Goal: Book appointment/travel/reservation

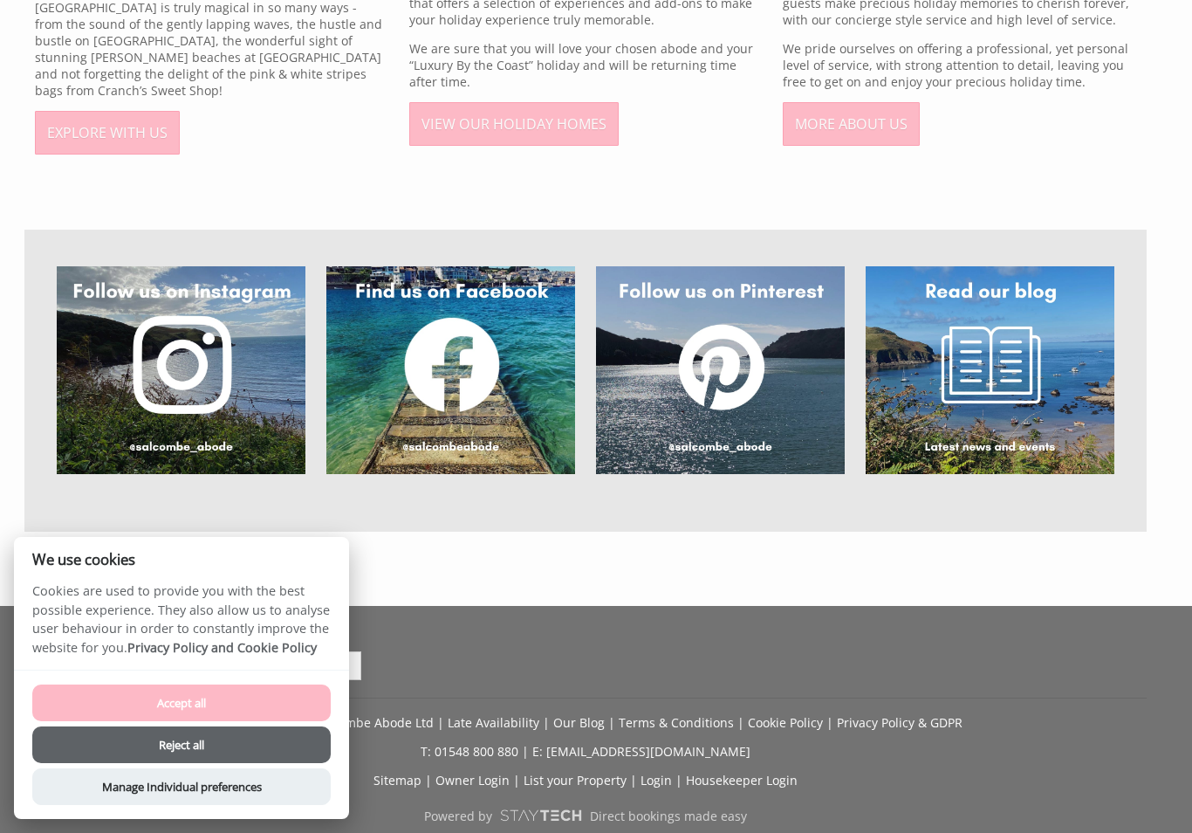
scroll to position [1167, 0]
click at [299, 763] on button "Reject all" at bounding box center [181, 744] width 299 height 37
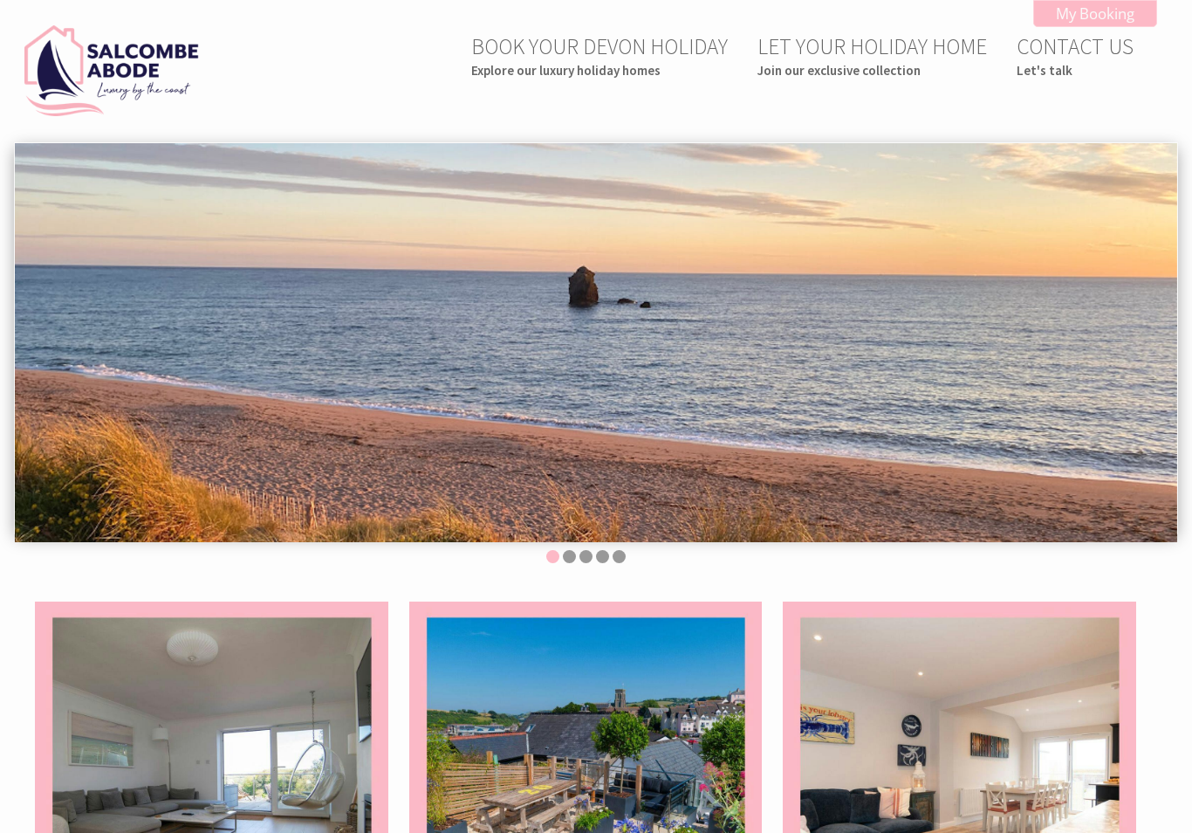
scroll to position [-2, 0]
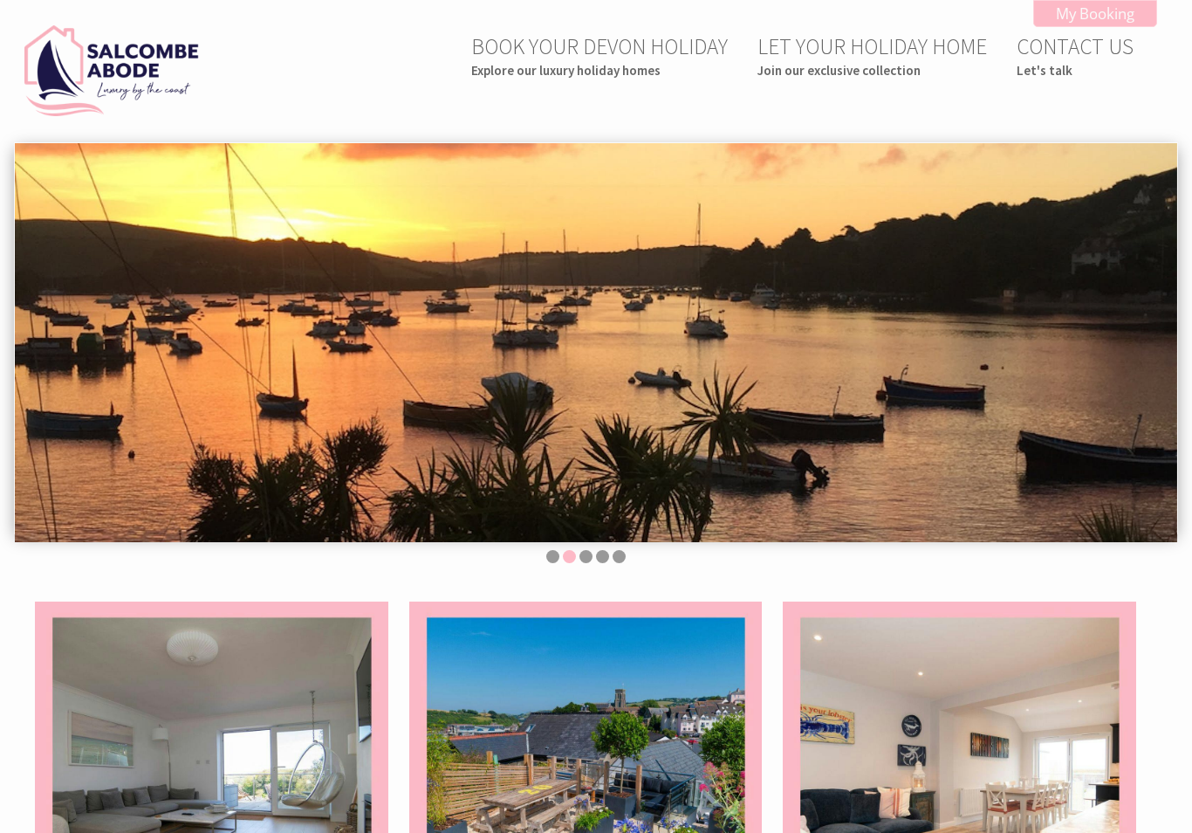
click at [649, 59] on link "BOOK YOUR DEVON HOLIDAY Explore our luxury holiday homes" at bounding box center [599, 55] width 257 height 46
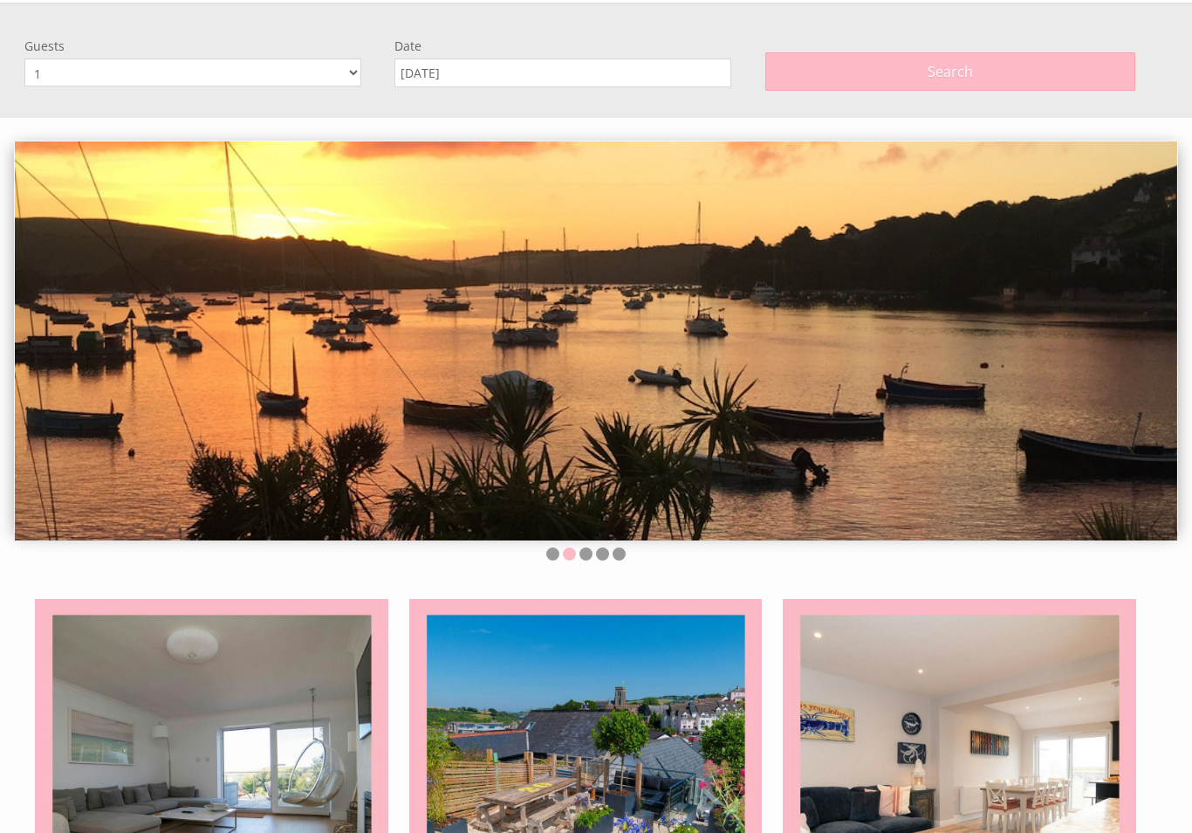
scroll to position [142, 0]
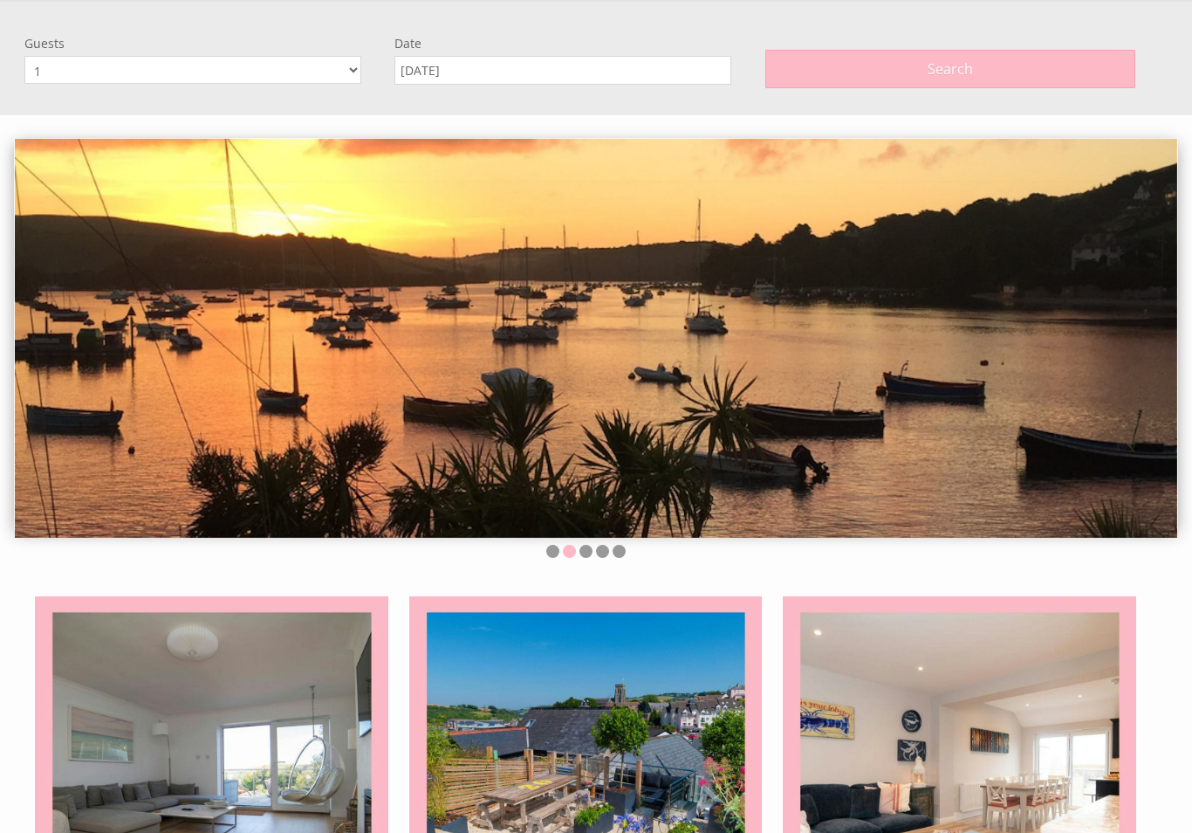
click at [359, 69] on select "1 2 3 4 5 6 7 8 9 10 11 12" at bounding box center [192, 70] width 337 height 28
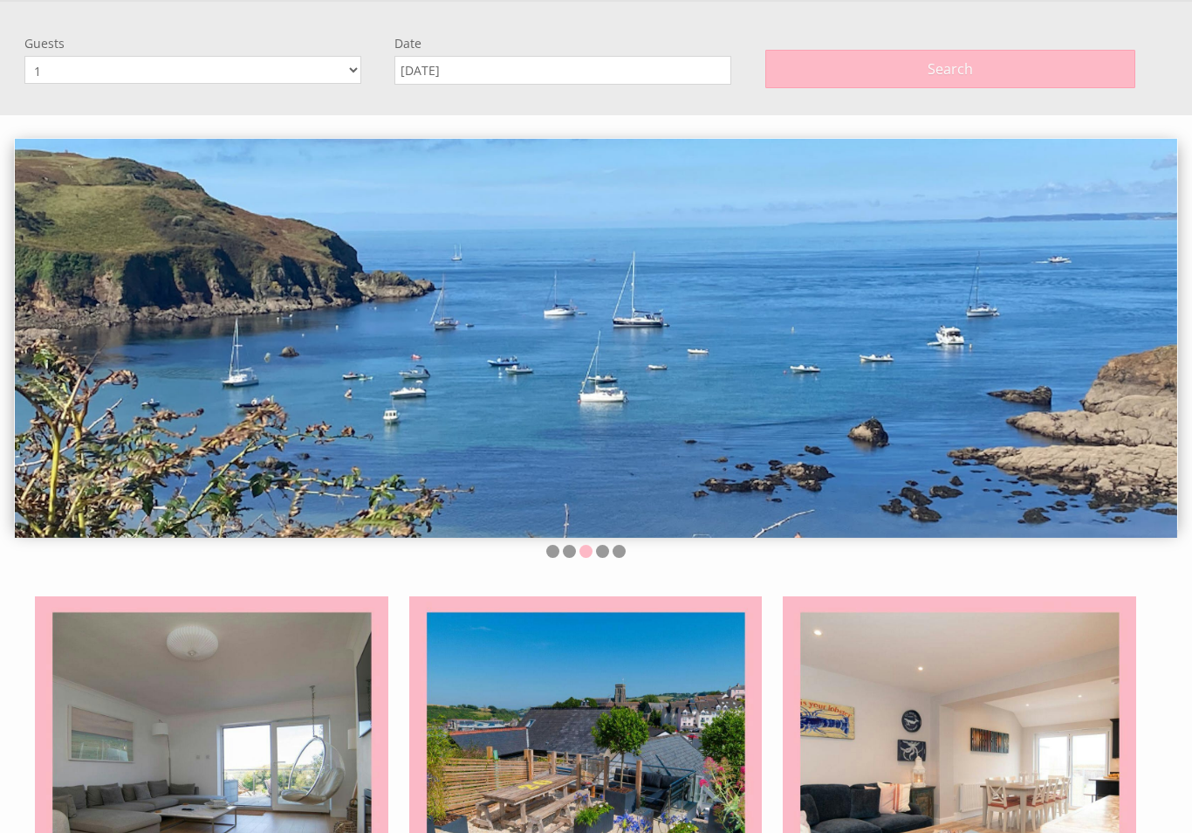
select select "6"
click at [669, 76] on input "[DATE]" at bounding box center [563, 70] width 337 height 29
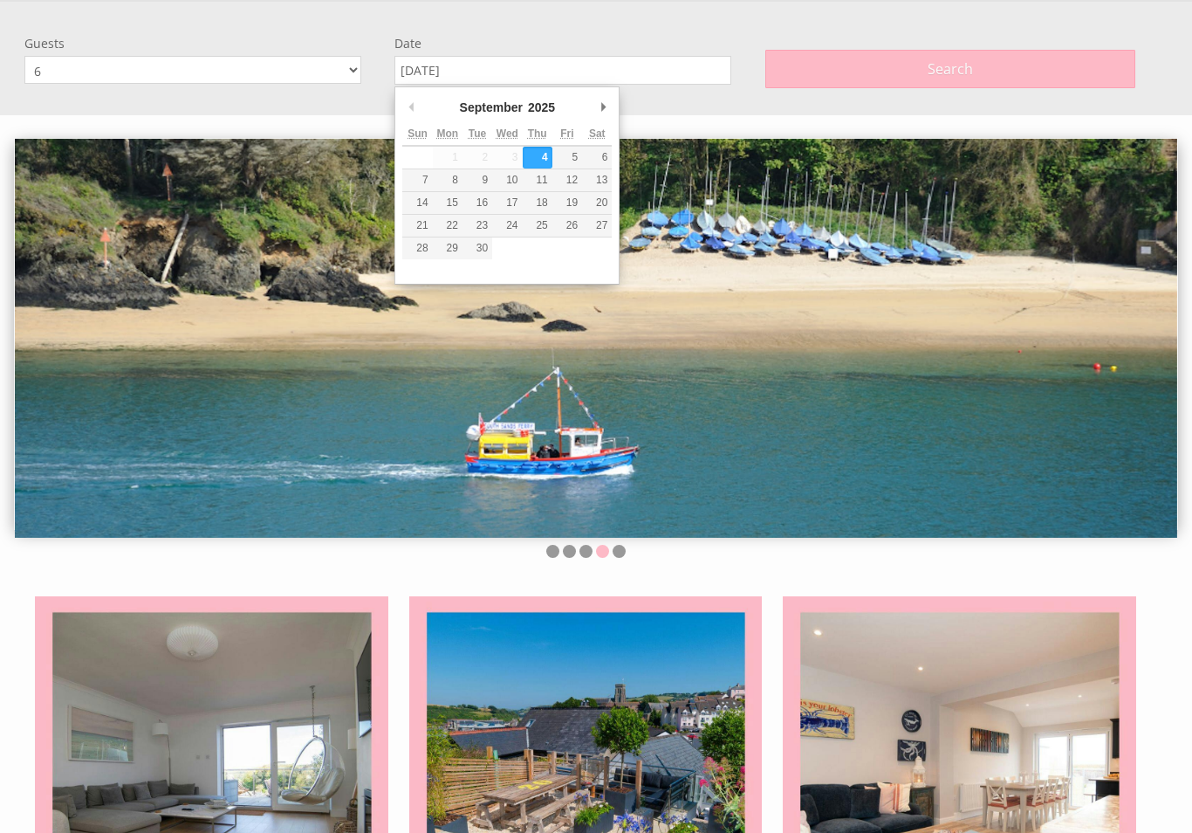
type input "19/09/2025"
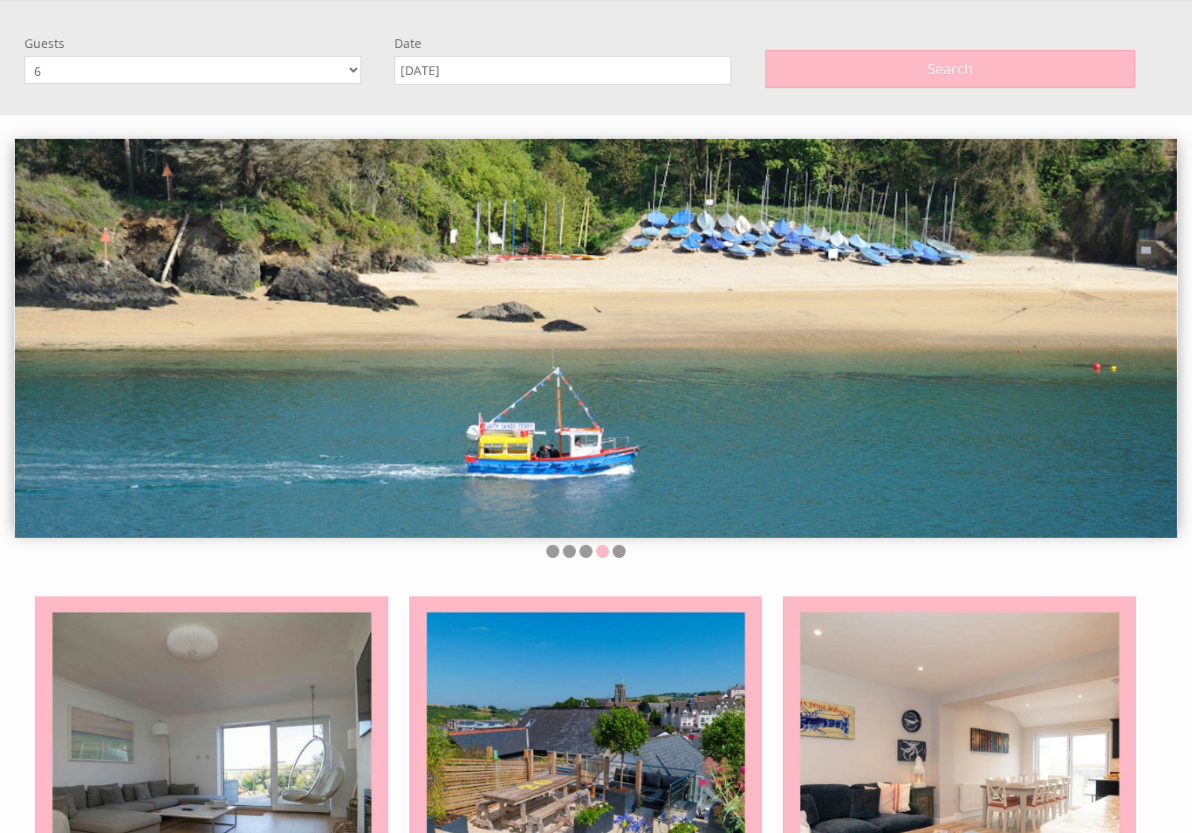
click at [992, 67] on button "Search" at bounding box center [951, 69] width 370 height 38
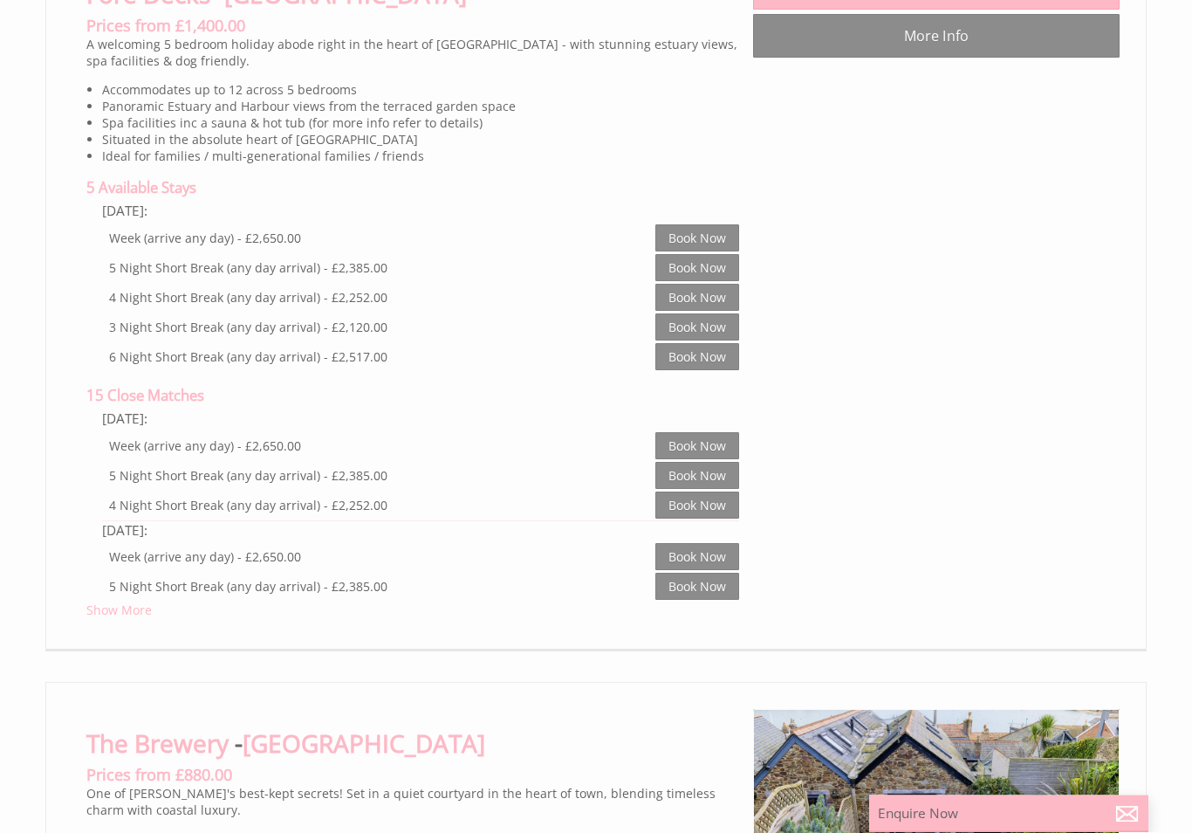
scroll to position [6106, 0]
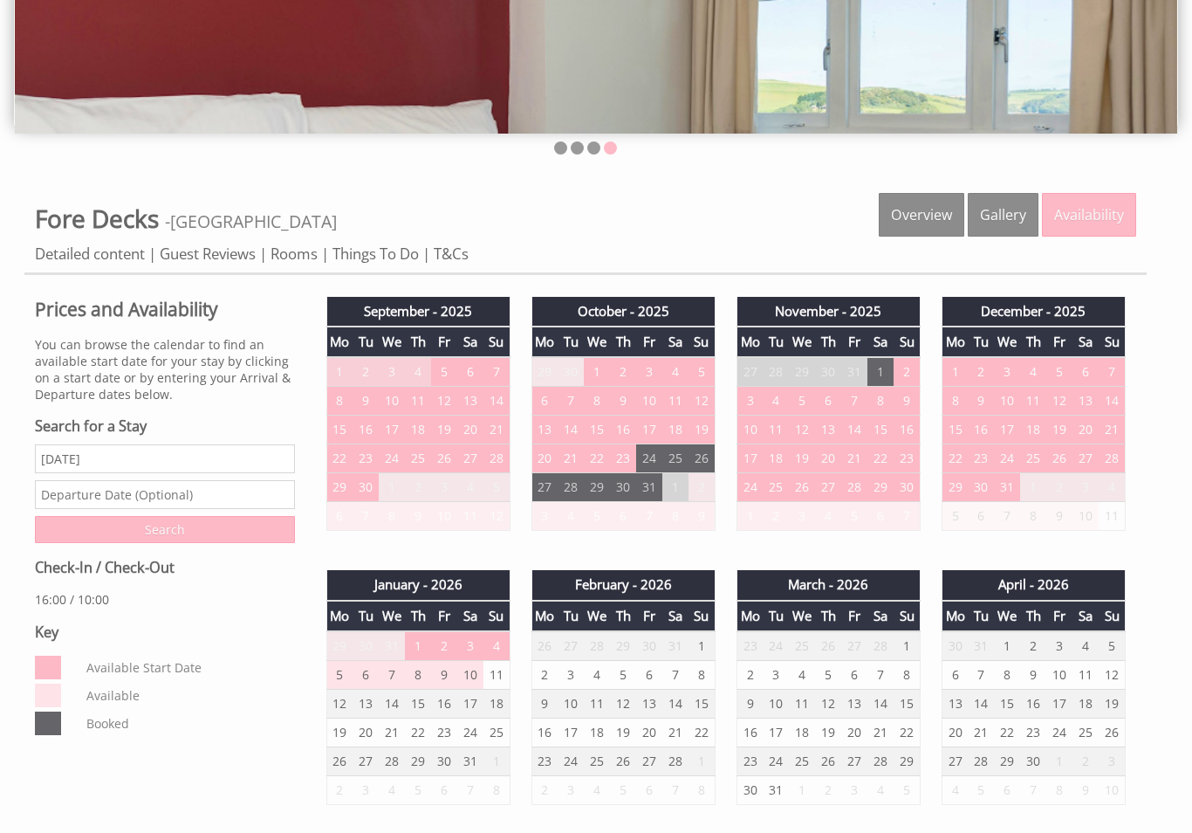
scroll to position [409, 0]
click at [216, 509] on input "text" at bounding box center [165, 494] width 260 height 29
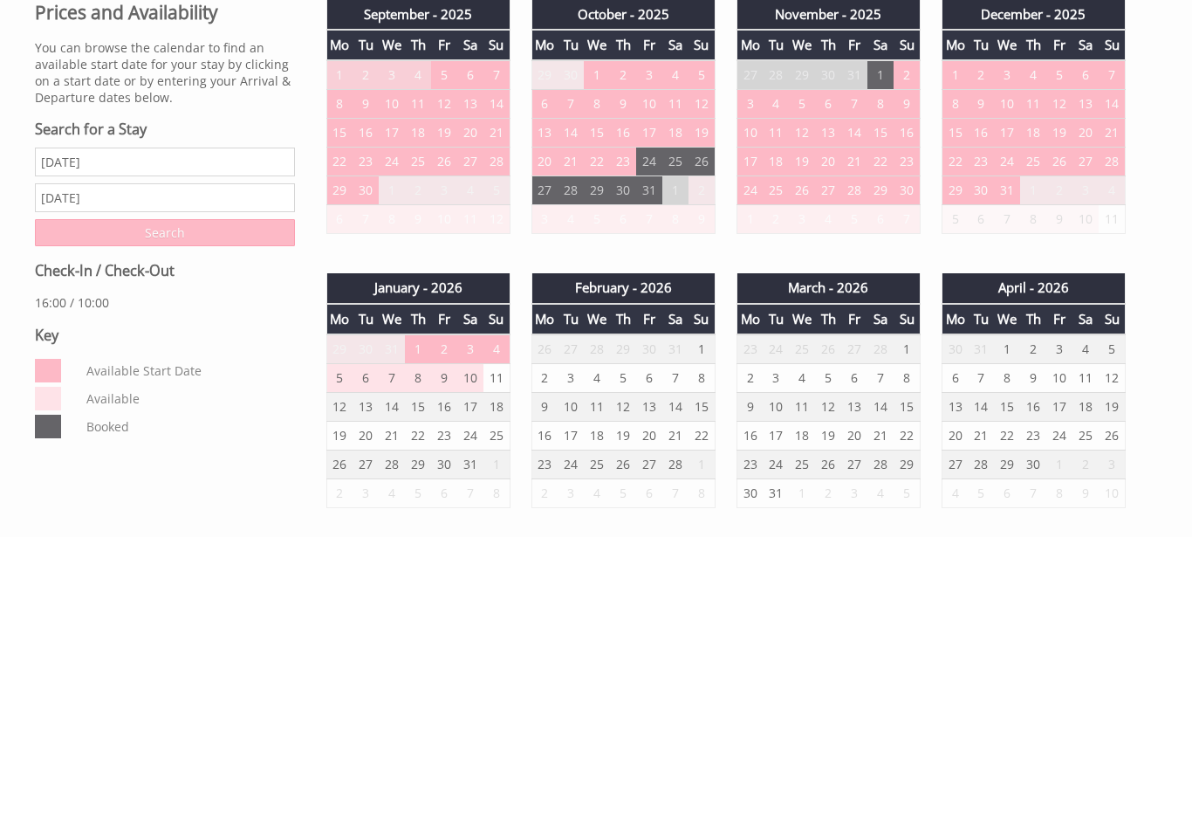
scroll to position [705, 0]
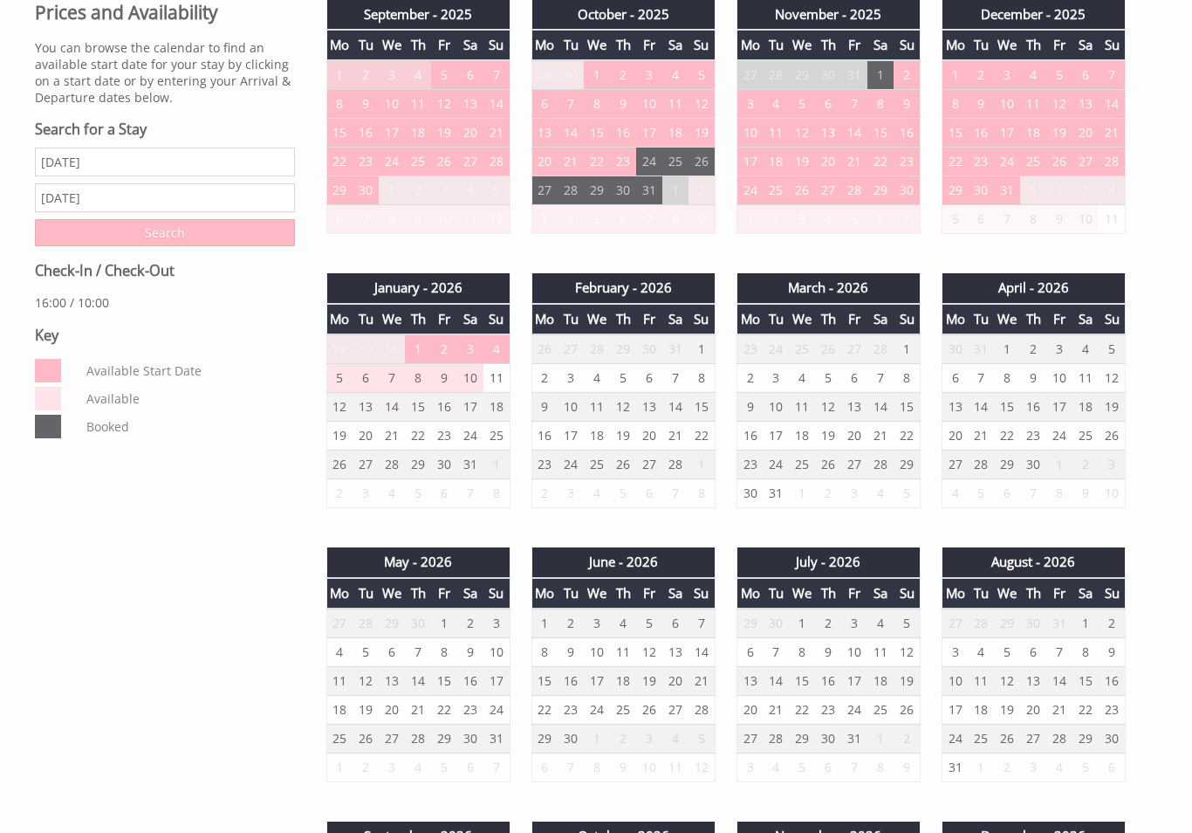
click at [164, 204] on input "27/09/2025" at bounding box center [165, 197] width 260 height 29
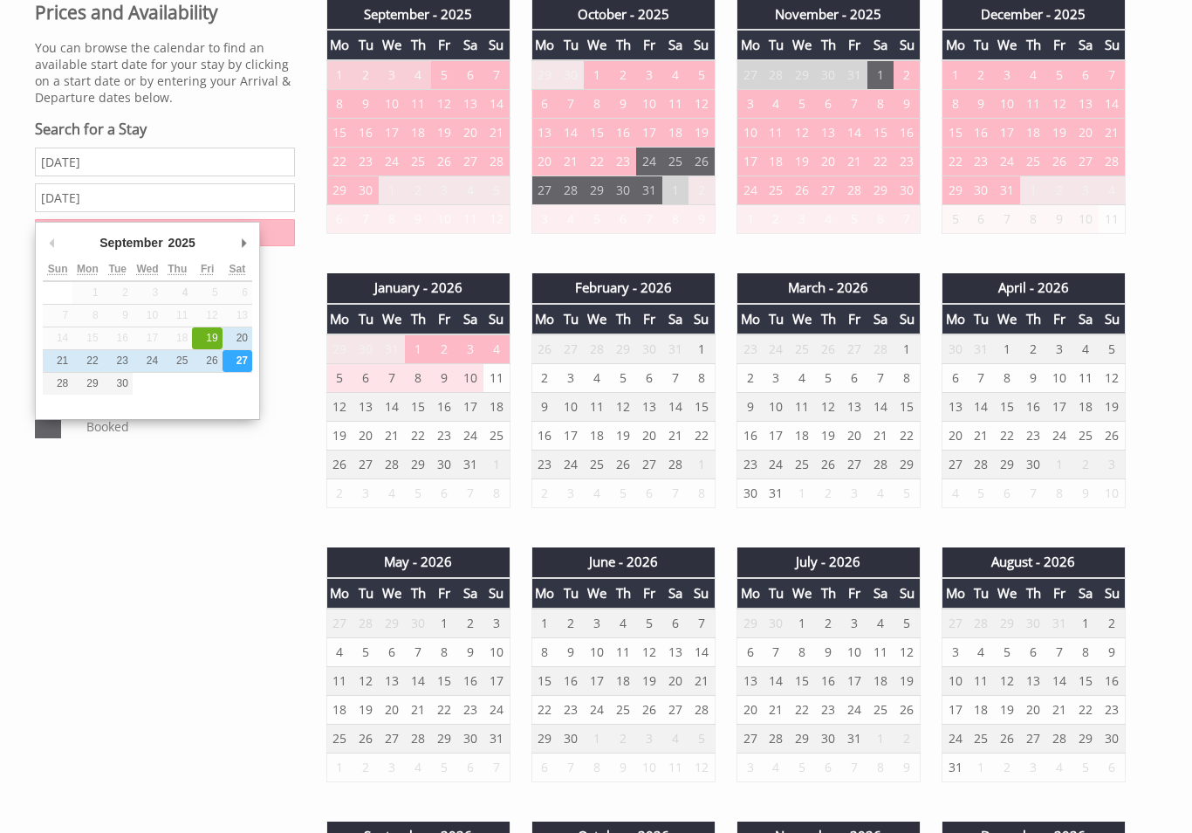
scroll to position [704, 0]
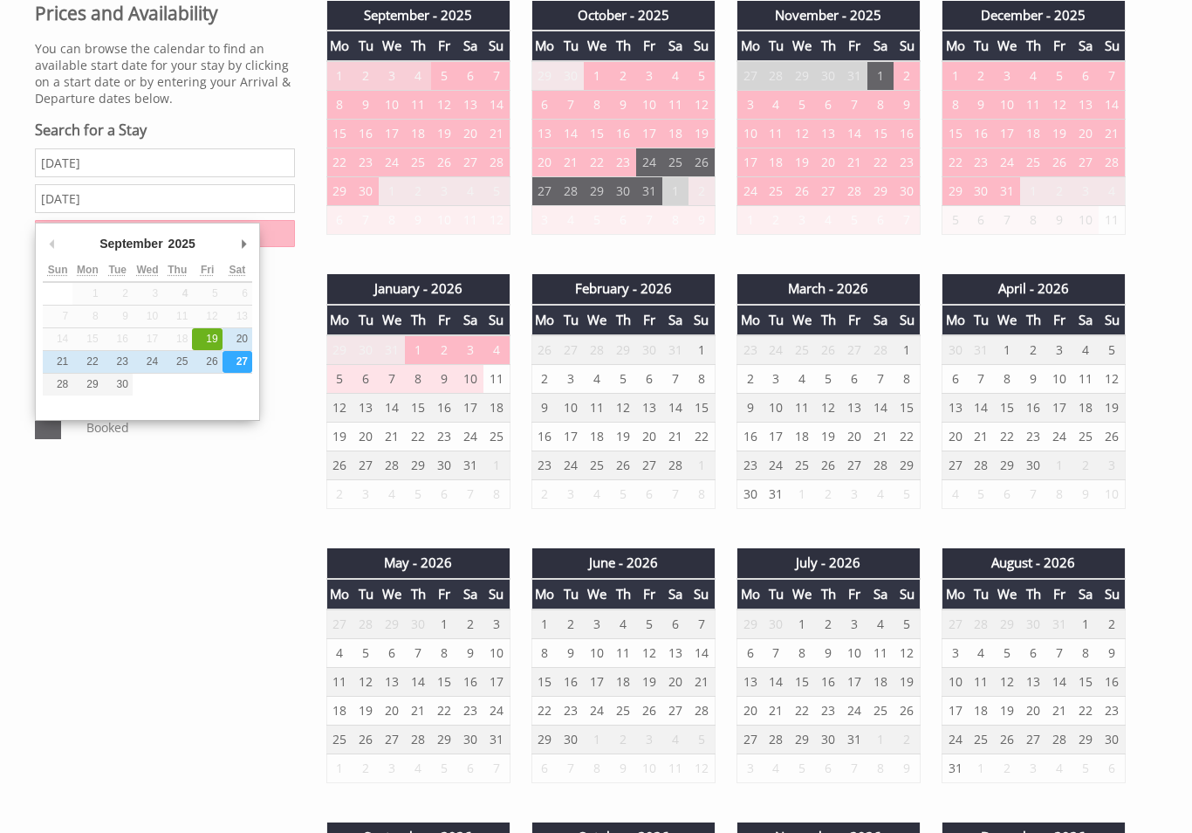
type input "26/09/2025"
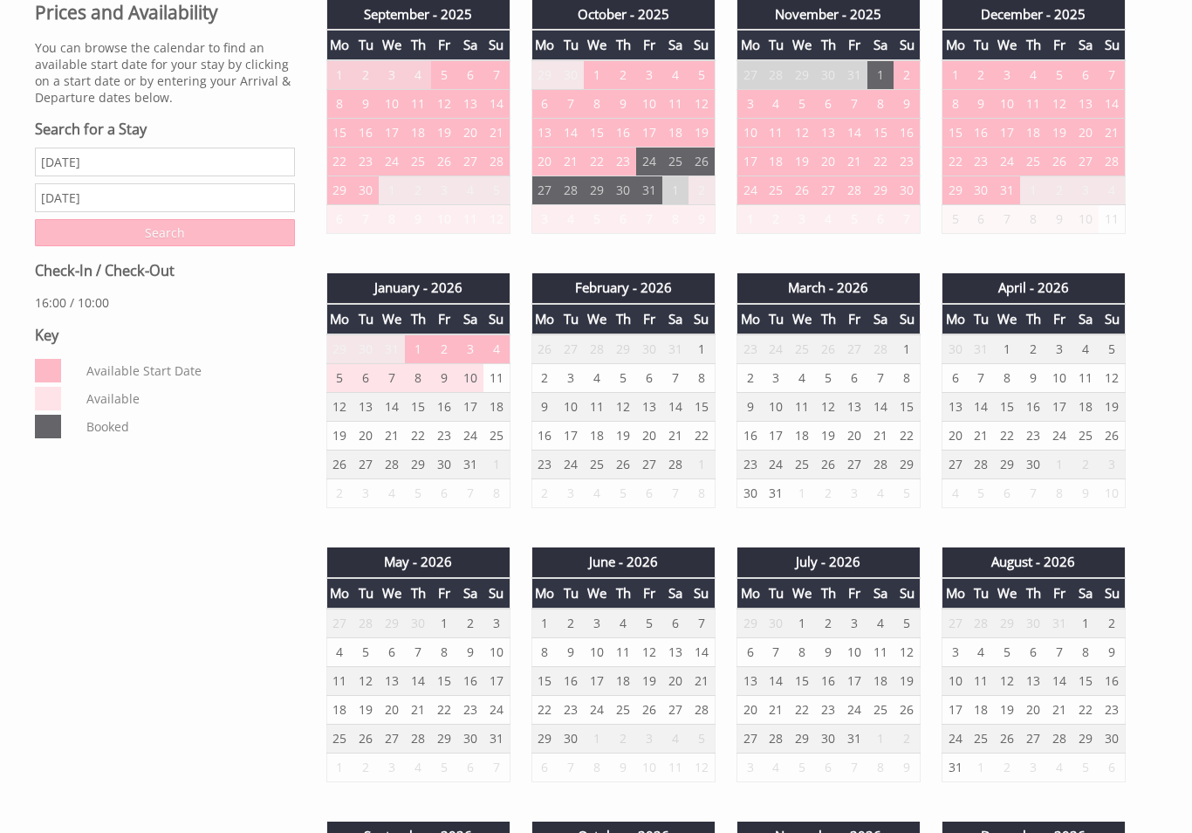
click at [238, 247] on input "Search" at bounding box center [165, 233] width 260 height 27
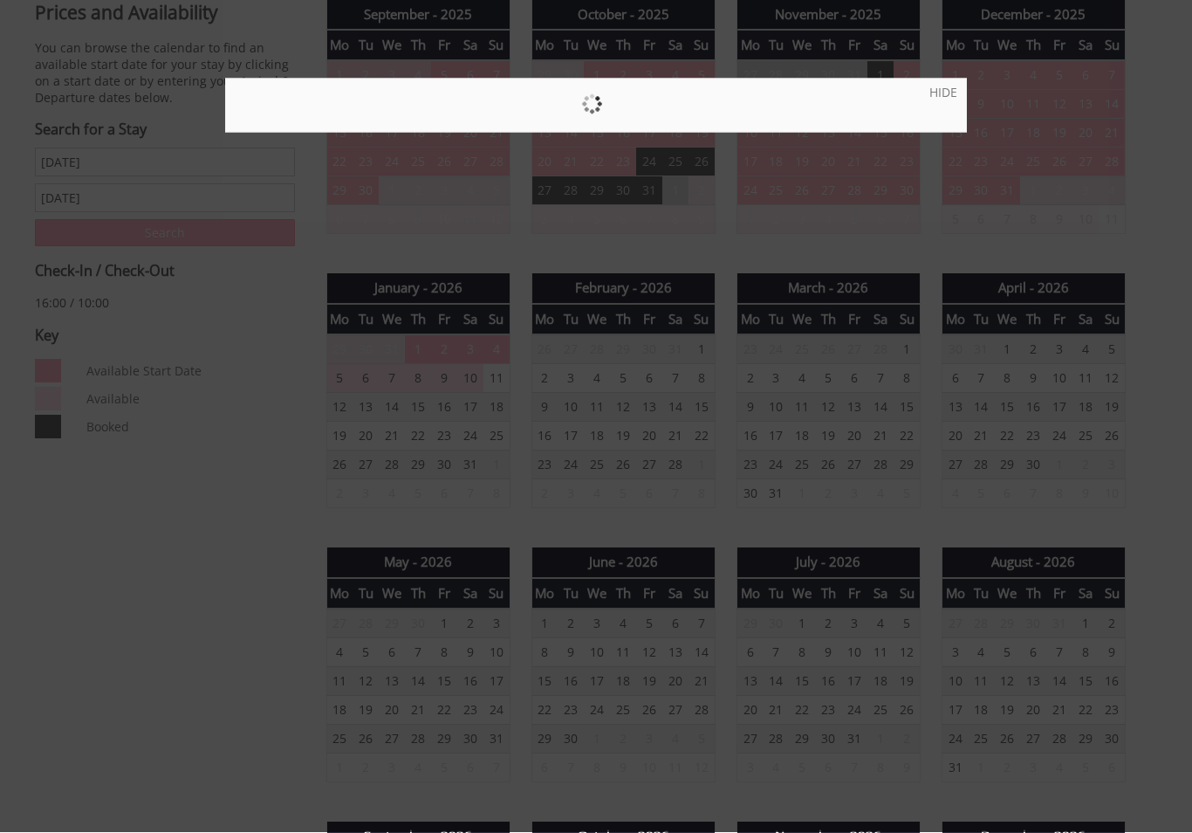
scroll to position [705, 0]
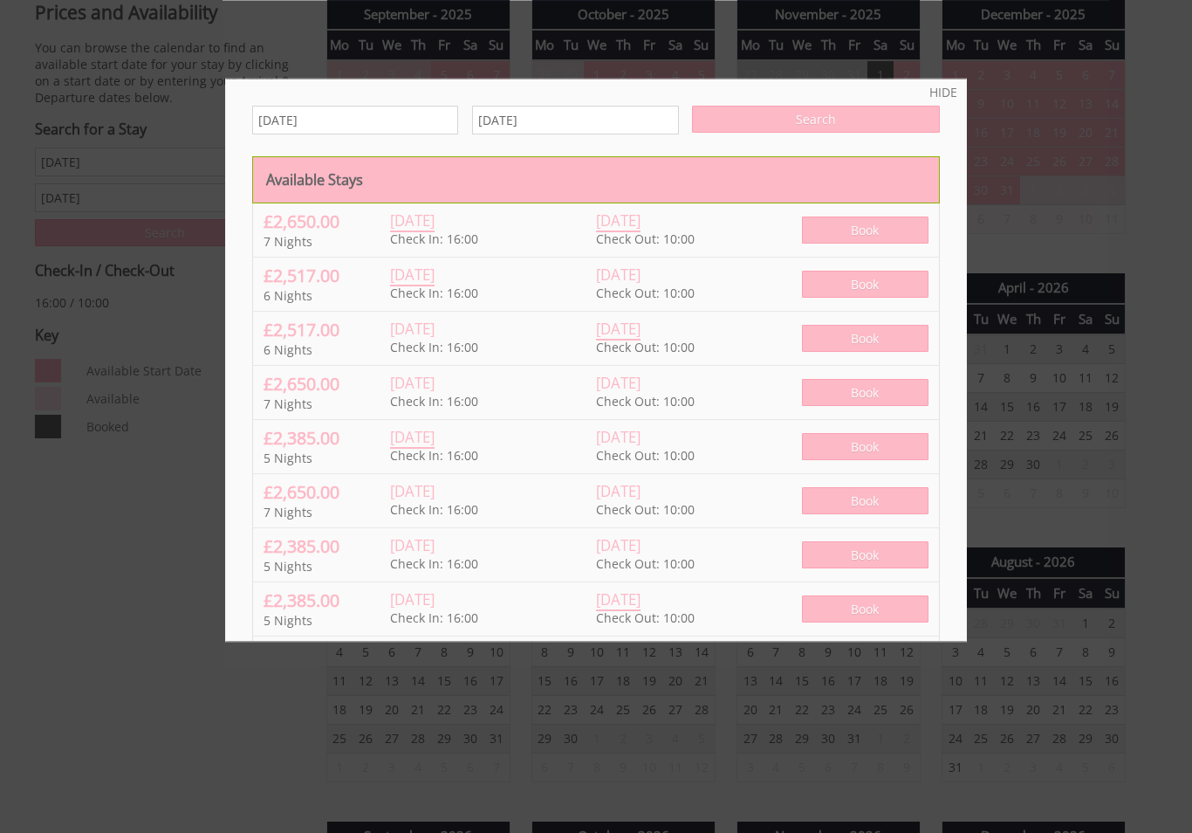
click at [940, 92] on link "HIDE" at bounding box center [944, 92] width 28 height 17
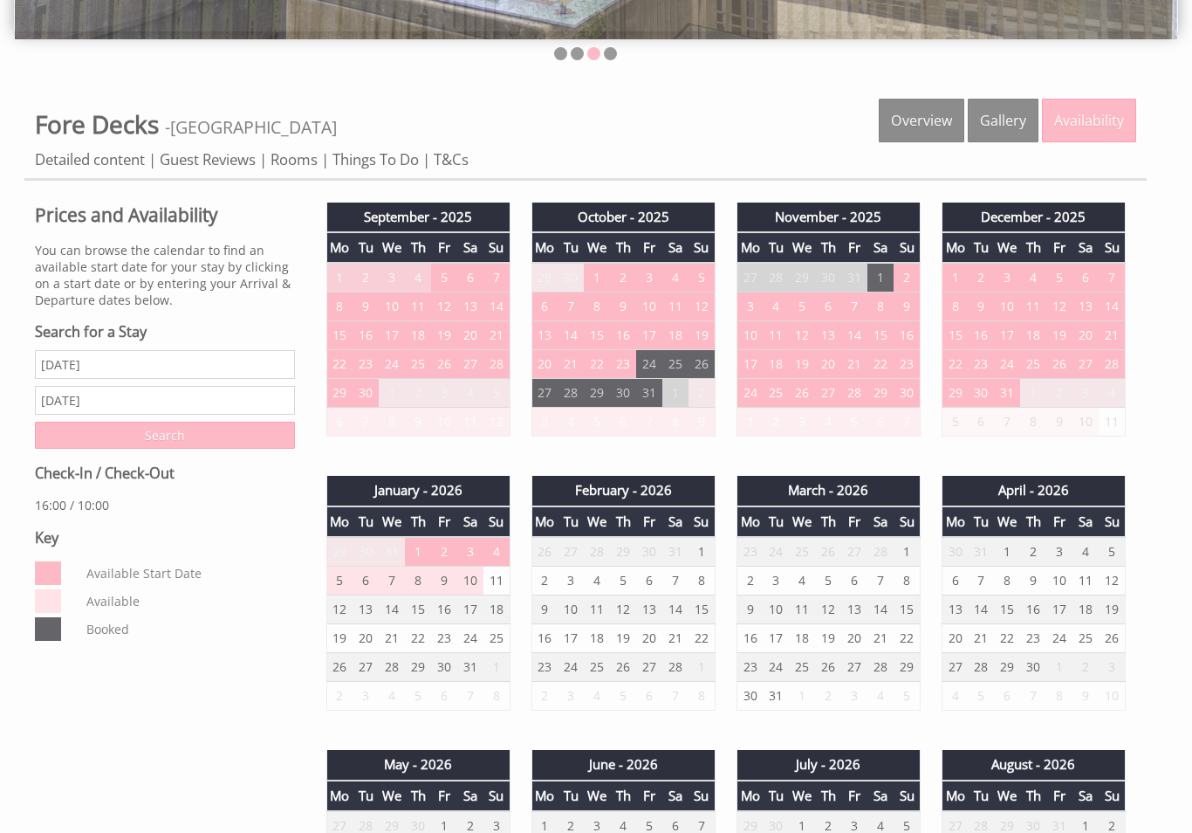
scroll to position [211, 0]
